Goal: Navigation & Orientation: Find specific page/section

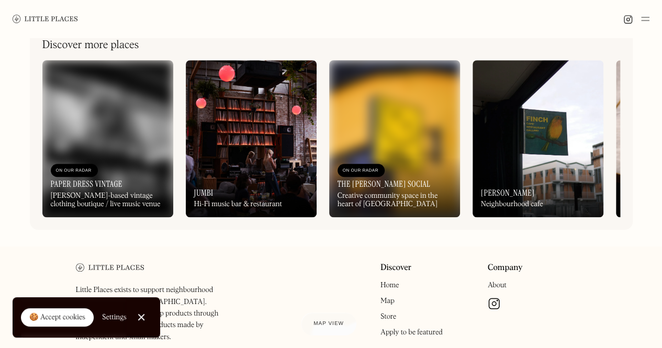
scroll to position [378, 0]
click at [420, 183] on div "On Our Radar The Hackney Social Creative community space in the heart of Hackney" at bounding box center [394, 187] width 131 height 60
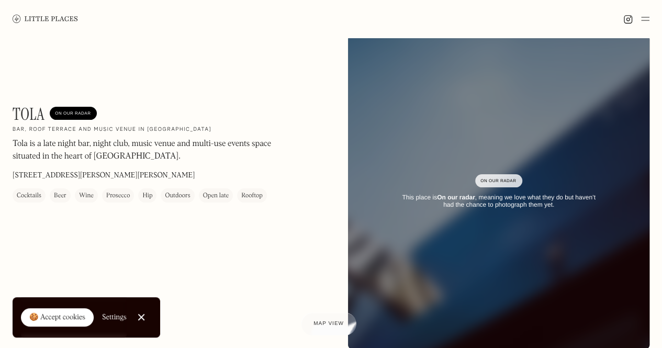
scroll to position [0, 0]
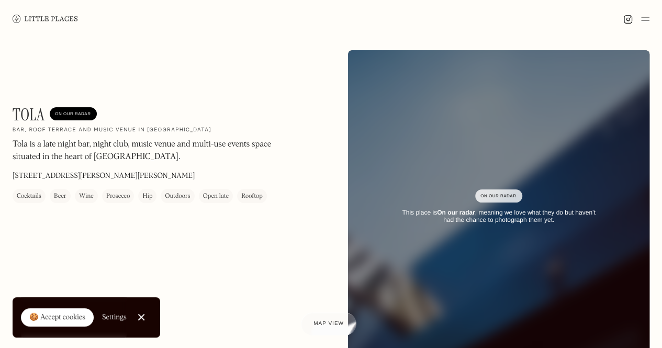
click at [50, 19] on img at bounding box center [45, 19] width 65 height 8
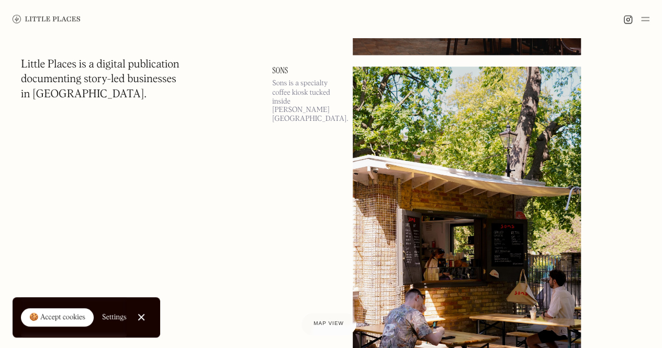
scroll to position [6858, 0]
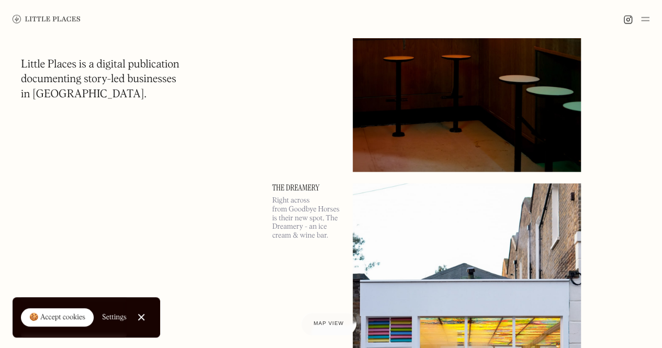
scroll to position [10837, 0]
